Goal: Navigation & Orientation: Find specific page/section

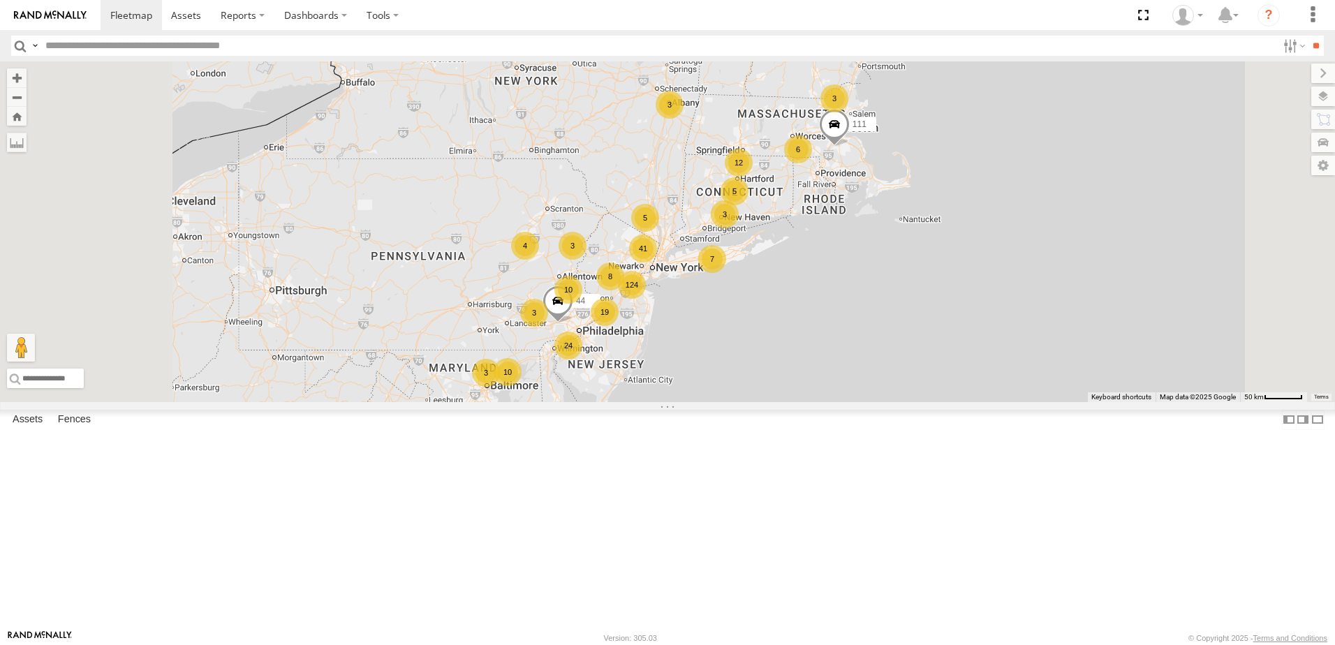
click at [539, 260] on div "4" at bounding box center [525, 246] width 28 height 28
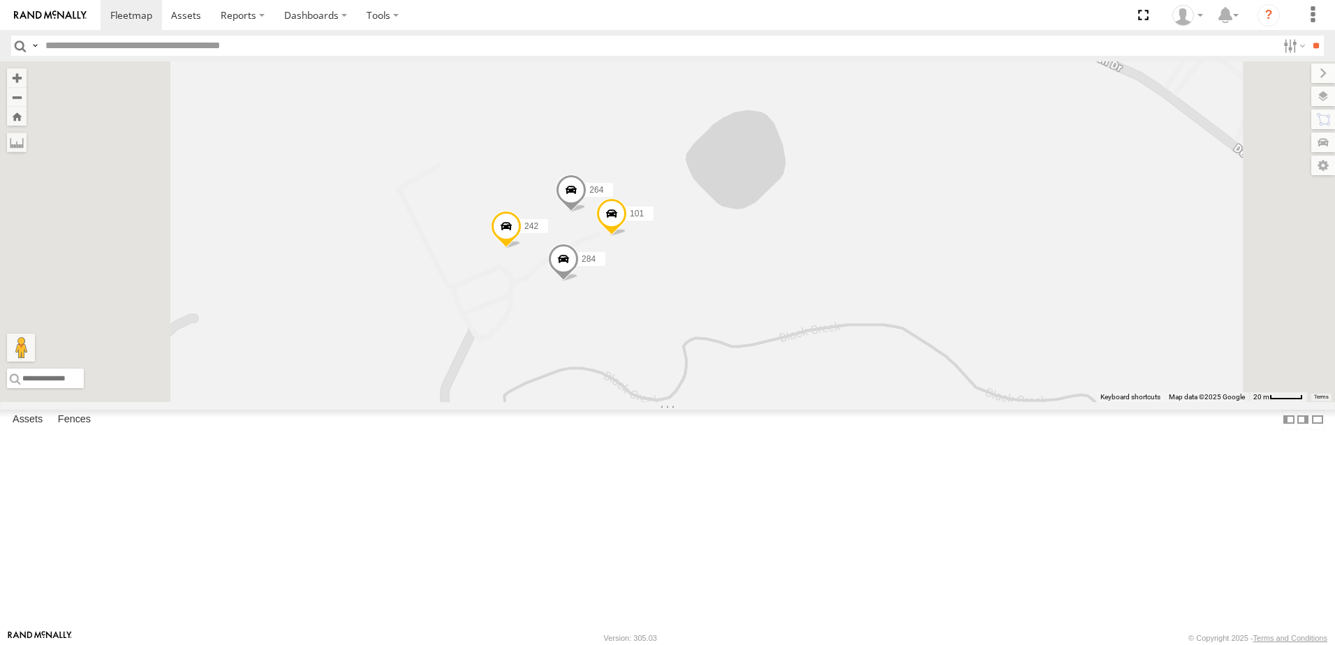
scroll to position [5936, 0]
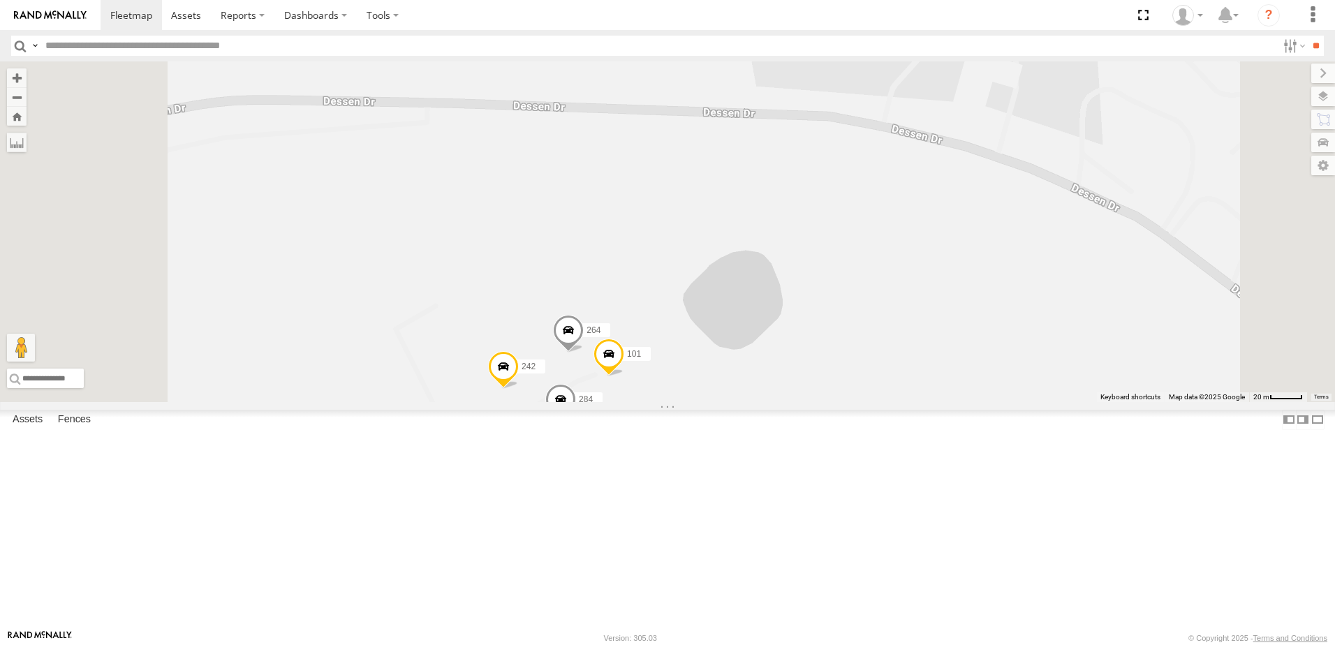
drag, startPoint x: 349, startPoint y: 439, endPoint x: 346, endPoint y: 584, distance: 145.2
click at [346, 584] on main "← Move left → Move right ↑ Move up ↓ Move down + Zoom in - Zoom out Home Jump l…" at bounding box center [667, 345] width 1335 height 568
click at [184, 20] on span at bounding box center [186, 14] width 30 height 13
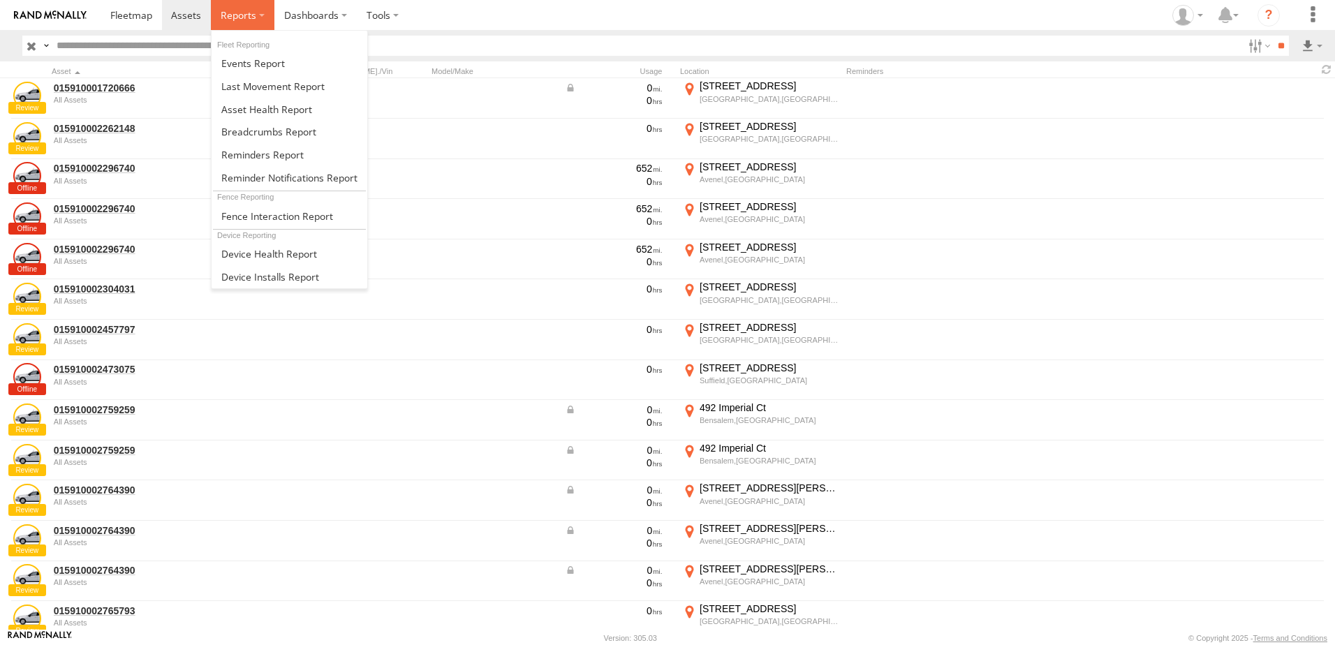
click at [234, 13] on span at bounding box center [239, 14] width 36 height 13
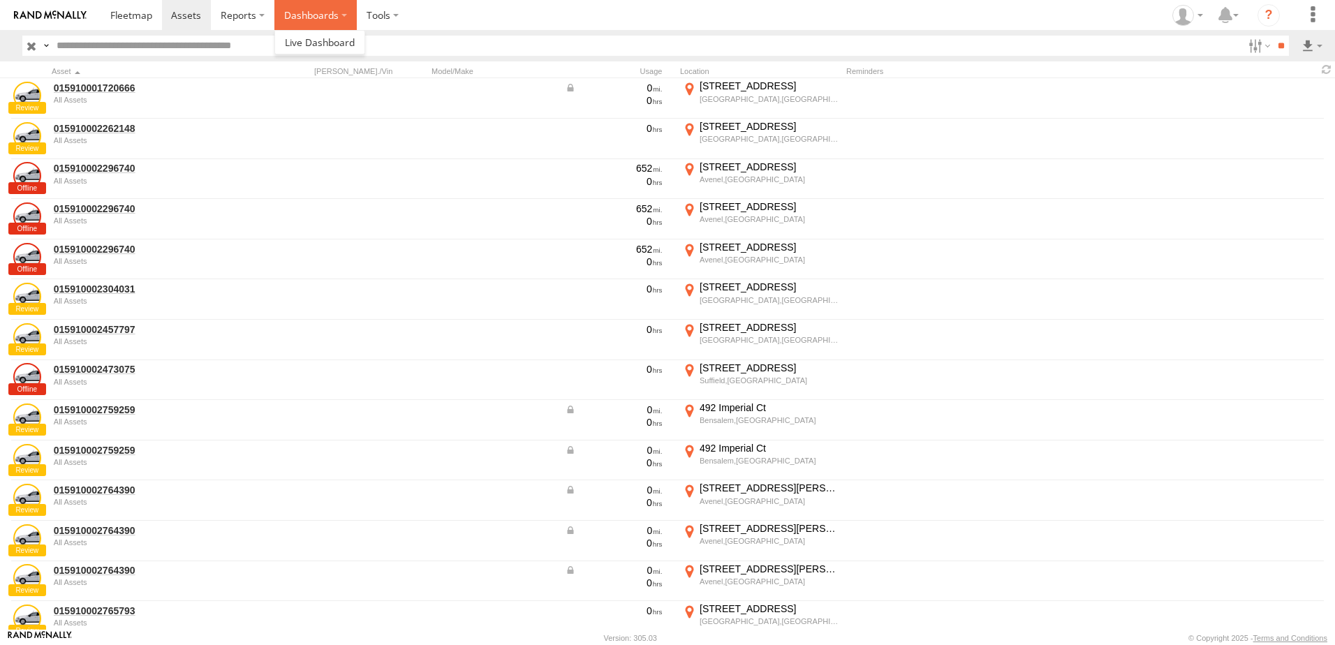
click at [289, 12] on label "Dashboards" at bounding box center [315, 15] width 82 height 30
click at [385, 21] on label at bounding box center [383, 15] width 52 height 30
click at [121, 20] on span at bounding box center [131, 14] width 42 height 13
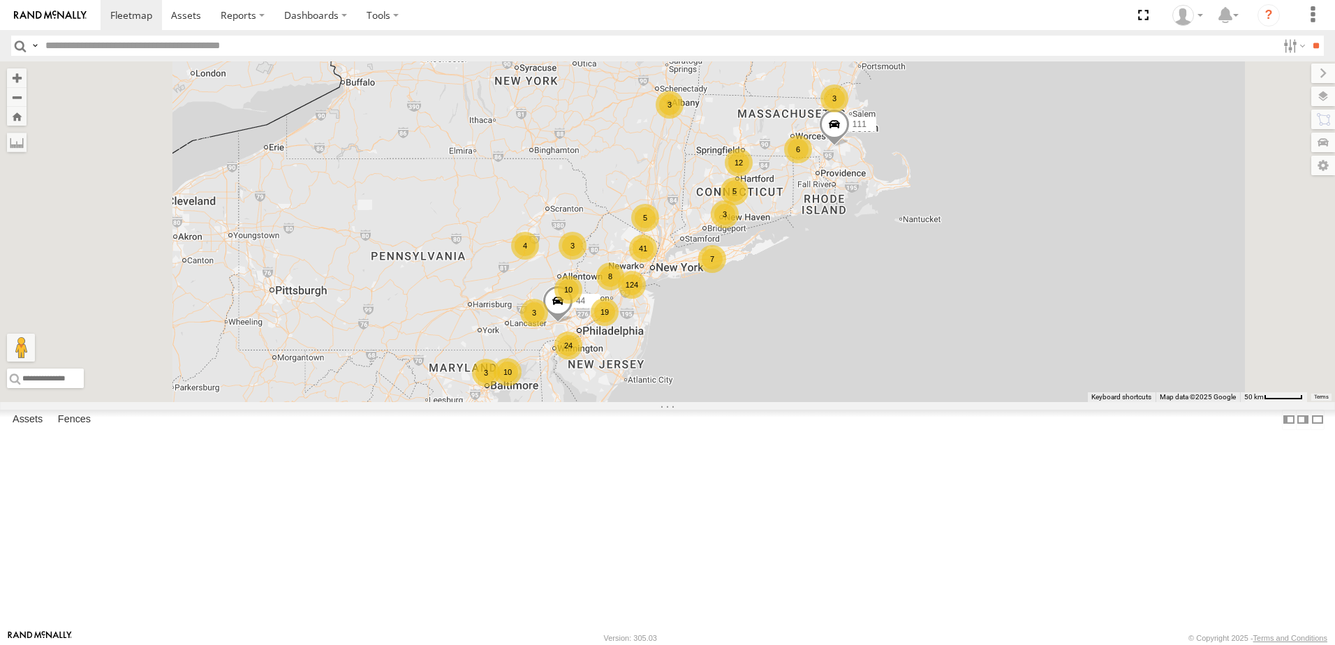
click at [0, 0] on span at bounding box center [0, 0] width 0 height 0
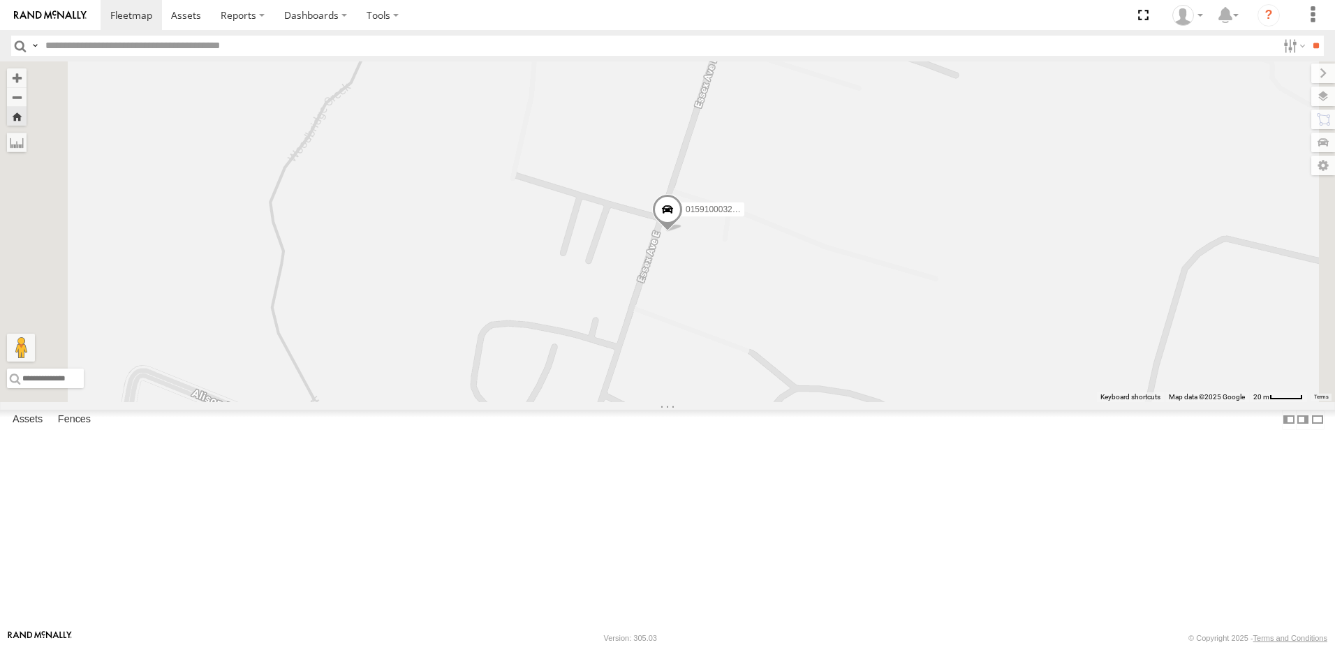
click at [193, 42] on input "text" at bounding box center [658, 46] width 1237 height 20
